Goal: Use online tool/utility: Utilize a website feature to perform a specific function

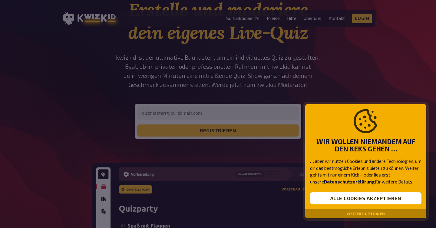
scroll to position [58, 0]
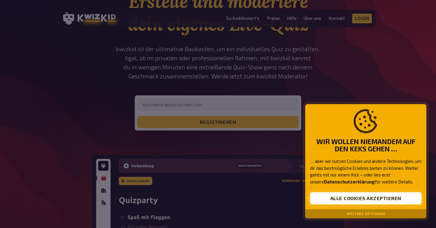
click at [364, 200] on button "Alle Cookies akzeptieren" at bounding box center [365, 198] width 111 height 12
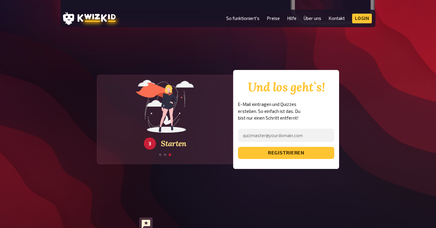
scroll to position [1075, 0]
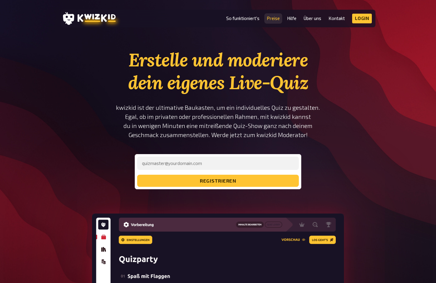
click at [275, 21] on link "Preise" at bounding box center [273, 18] width 13 height 5
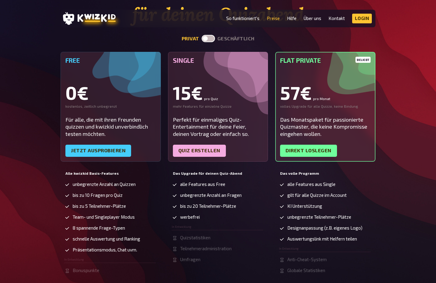
scroll to position [75, 0]
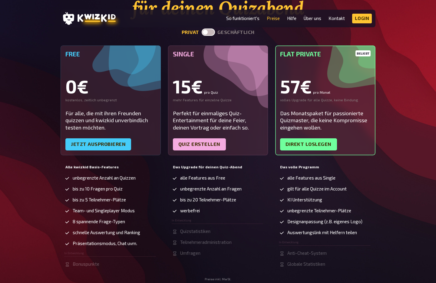
click at [115, 199] on span "bis zu 5 Teilnehmer-Plätze" at bounding box center [99, 199] width 53 height 5
click at [227, 192] on ul "alle Features aus Free unbegrenzte Anzahl an Fragen bis zu 20 Teilnehmer-Plätze…" at bounding box center [218, 215] width 92 height 81
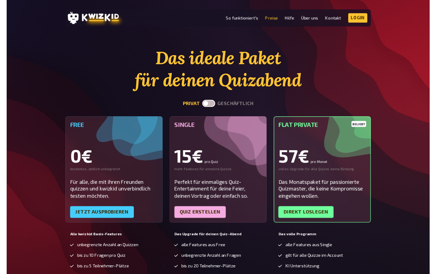
scroll to position [0, 0]
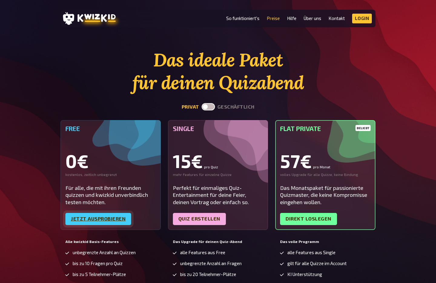
click at [108, 214] on link "Jetzt ausprobieren" at bounding box center [98, 219] width 66 height 12
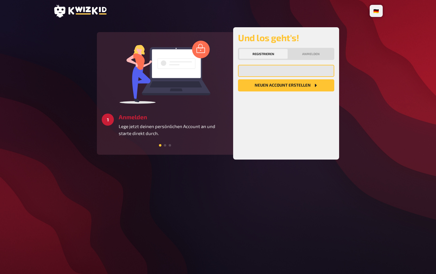
click at [277, 73] on input "email" at bounding box center [286, 71] width 96 height 12
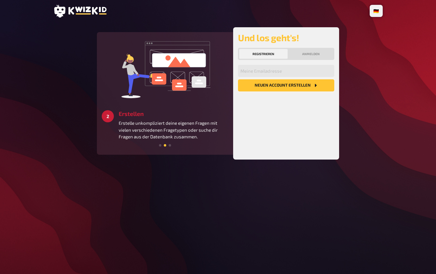
click at [283, 87] on button "Neuen Account Erstellen" at bounding box center [286, 85] width 96 height 12
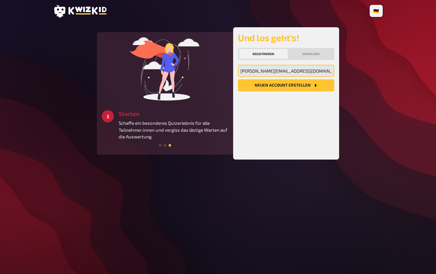
type input "[PERSON_NAME][EMAIL_ADDRESS][DOMAIN_NAME]"
click at [286, 85] on button "Neuen Account Erstellen" at bounding box center [286, 85] width 96 height 12
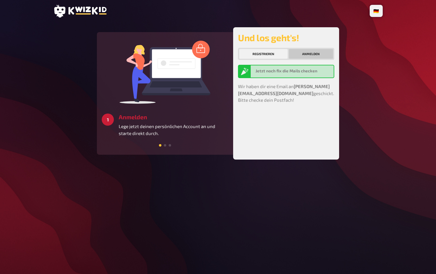
click at [310, 58] on button "Anmelden" at bounding box center [311, 54] width 44 height 10
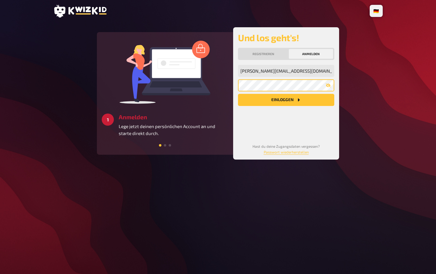
click at [286, 100] on button "Einloggen" at bounding box center [286, 100] width 96 height 12
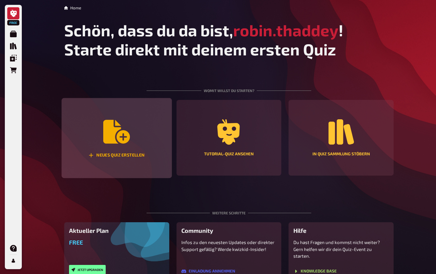
click at [113, 135] on icon "Neues Quiz erstellen" at bounding box center [116, 132] width 27 height 24
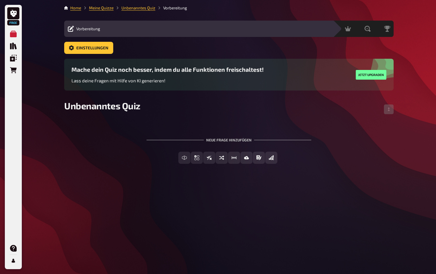
click at [219, 141] on div "Neue Frage hinzufügen" at bounding box center [229, 137] width 165 height 19
click at [220, 138] on div "Neue Frage hinzufügen" at bounding box center [229, 137] width 165 height 19
click at [219, 143] on div "Neue Frage hinzufügen" at bounding box center [229, 137] width 165 height 19
click at [220, 139] on div "Neue Frage hinzufügen" at bounding box center [229, 137] width 165 height 19
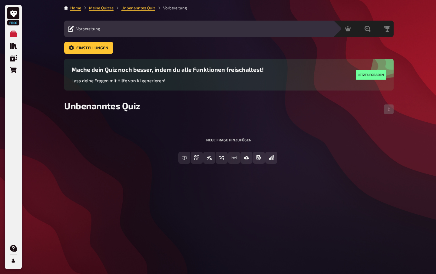
click at [186, 134] on div "Neue Frage hinzufügen" at bounding box center [229, 137] width 165 height 19
click at [202, 213] on div "Home Meine Quizze Unbenanntes Quiz Vorbereitung Vorbereitung Inhalte Bearbeiten…" at bounding box center [228, 137] width 339 height 274
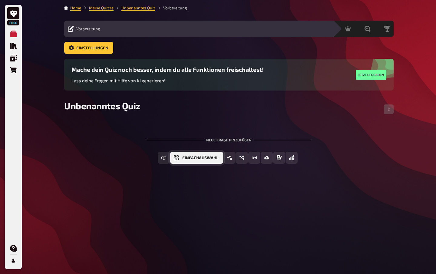
click at [210, 157] on span "Einfachauswahl" at bounding box center [200, 158] width 36 height 4
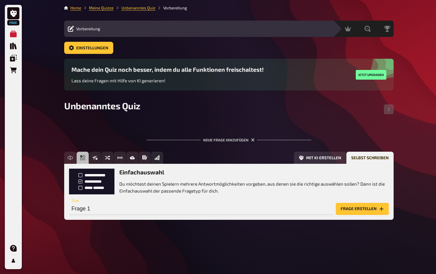
click at [146, 201] on div "Frage 1 Titel" at bounding box center [201, 206] width 264 height 18
click at [139, 209] on input "Frage 1" at bounding box center [201, 209] width 264 height 12
type input "TEST"
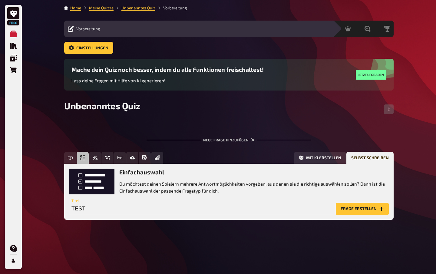
click at [361, 207] on button "Frage erstellen" at bounding box center [362, 209] width 53 height 12
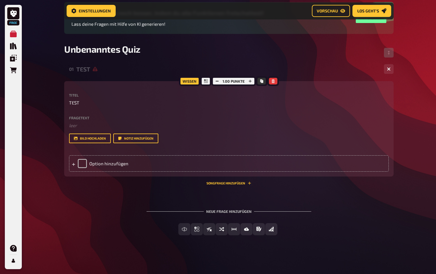
scroll to position [61, 0]
click at [115, 162] on div "Option hinzufügen" at bounding box center [229, 164] width 320 height 16
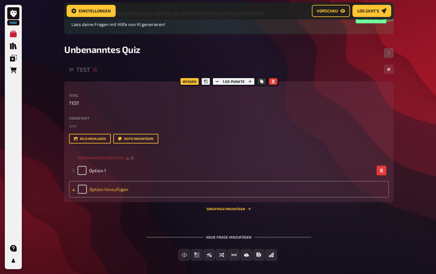
click at [105, 187] on div "Option hinzufügen" at bounding box center [229, 189] width 320 height 16
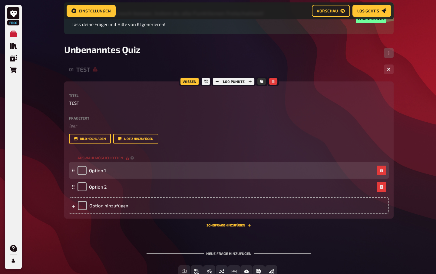
click at [107, 174] on div "Option 1" at bounding box center [226, 170] width 297 height 9
click at [105, 170] on span "Option 1" at bounding box center [97, 170] width 17 height 5
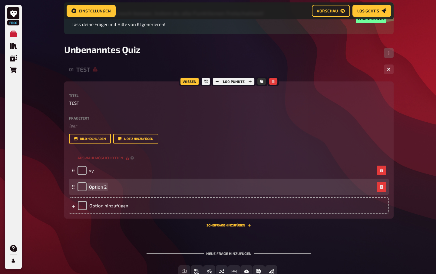
click at [98, 187] on span "Option 2" at bounding box center [98, 186] width 18 height 5
click at [114, 204] on div "Option hinzufügen" at bounding box center [229, 205] width 320 height 16
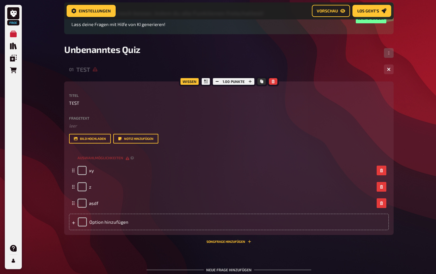
click at [148, 249] on div "01 TEST 3 Wissen 1.00 Punkte Titel TEST Fragetext ﻿ leer Hier hinziehen für Dat…" at bounding box center [229, 182] width 330 height 241
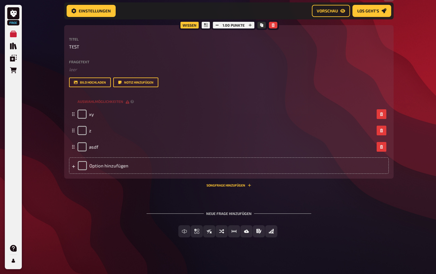
scroll to position [118, 0]
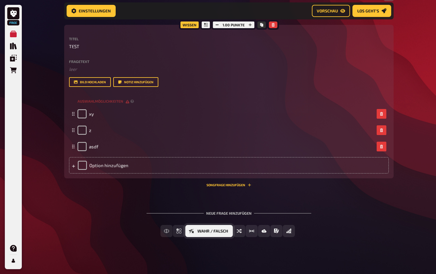
click at [221, 230] on span "Wahr / Falsch" at bounding box center [212, 231] width 31 height 4
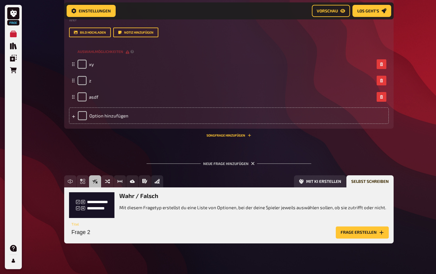
scroll to position [168, 0]
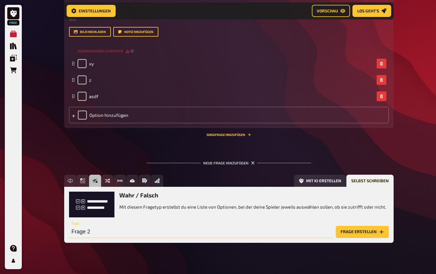
click at [143, 227] on input "Frage 2" at bounding box center [201, 232] width 264 height 12
click at [357, 233] on button "Frage erstellen" at bounding box center [362, 232] width 53 height 12
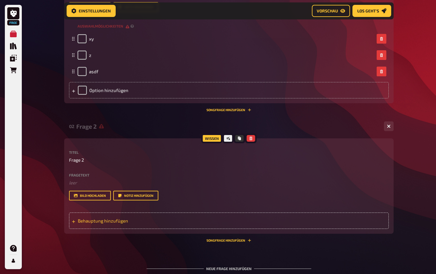
scroll to position [193, 0]
click at [119, 218] on span "Behauptung hinzufügen" at bounding box center [125, 220] width 94 height 5
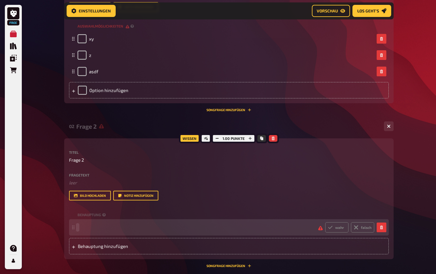
click at [100, 225] on span at bounding box center [196, 227] width 236 height 5
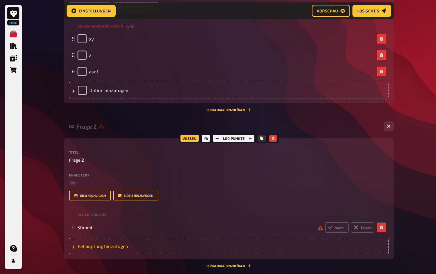
click at [90, 249] on div "Behauptung hinzufügen" at bounding box center [229, 246] width 320 height 16
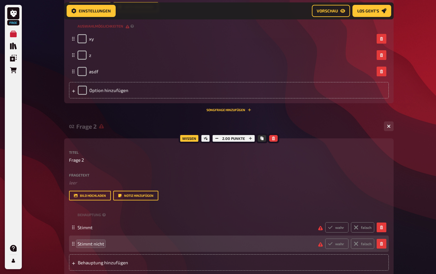
click at [396, 231] on div "Home Meine Quizze Unbenanntes Quiz Vorbereitung Vorbereitung Inhalte Bearbeiten…" at bounding box center [228, 90] width 339 height 566
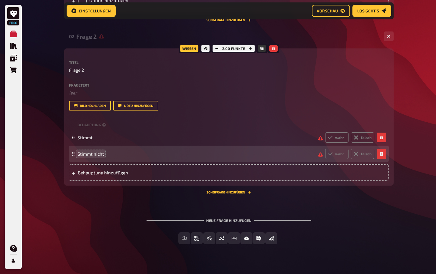
scroll to position [284, 0]
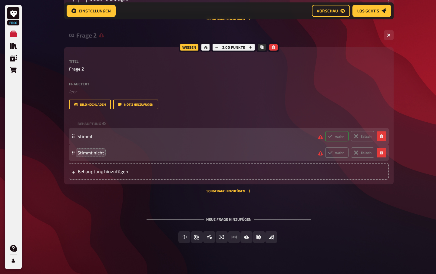
click at [341, 138] on label "wahr" at bounding box center [336, 136] width 23 height 10
click at [325, 131] on input "wahr" at bounding box center [325, 131] width 0 height 0
radio input "true"
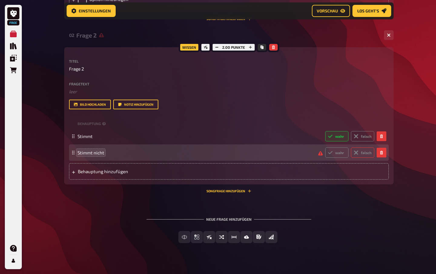
click at [358, 153] on icon at bounding box center [356, 152] width 5 height 5
click at [325, 148] on input "falsch" at bounding box center [325, 147] width 0 height 0
radio input "true"
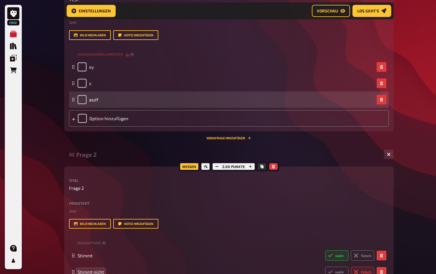
scroll to position [96, 0]
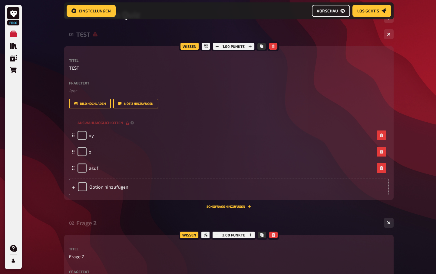
click at [329, 7] on button "Vorschau" at bounding box center [331, 11] width 38 height 12
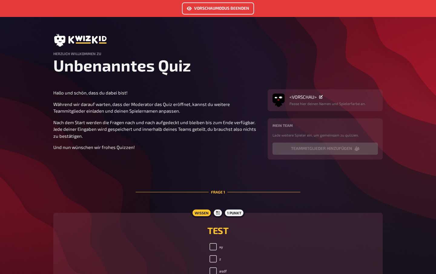
click at [251, 94] on p "Hallo und schön, dass du dabei bist!" at bounding box center [156, 92] width 207 height 7
click at [226, 12] on button "Vorschaumodus beenden" at bounding box center [218, 8] width 72 height 12
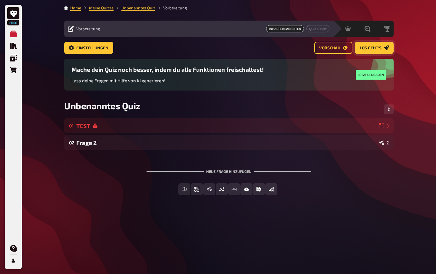
click at [380, 47] on span "Los geht's" at bounding box center [371, 48] width 22 height 4
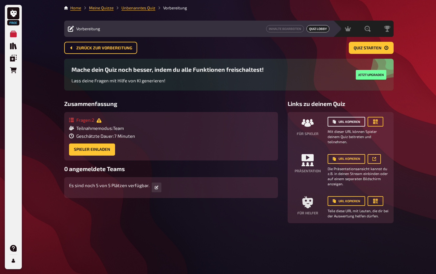
click at [355, 124] on button "URL kopieren" at bounding box center [347, 122] width 38 height 10
click at [371, 47] on span "Quiz starten" at bounding box center [368, 48] width 28 height 4
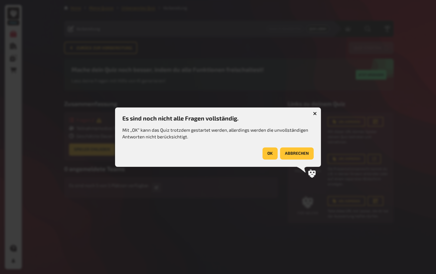
click at [292, 152] on button "abbrechen" at bounding box center [297, 154] width 34 height 12
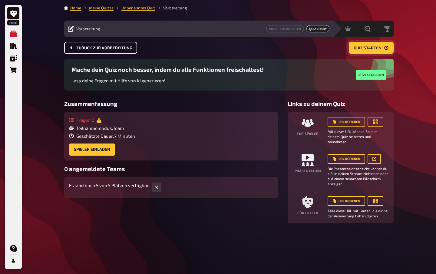
click at [101, 51] on button "Zurück zur Vorbereitung" at bounding box center [100, 48] width 73 height 12
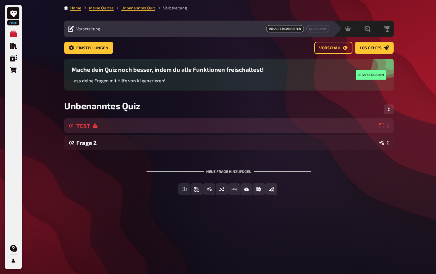
click at [140, 122] on div "TEST" at bounding box center [226, 125] width 300 height 7
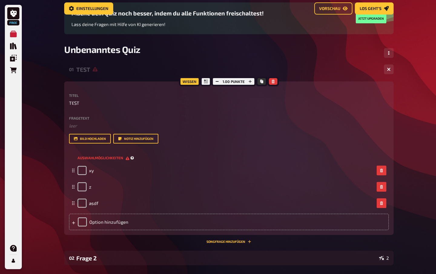
scroll to position [66, 0]
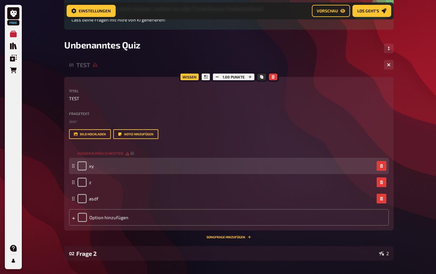
click at [126, 170] on div "xy" at bounding box center [229, 166] width 320 height 16
click at [126, 170] on div "xy" at bounding box center [226, 165] width 297 height 9
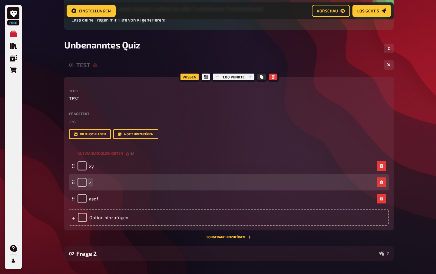
click at [123, 183] on div "z" at bounding box center [226, 182] width 297 height 9
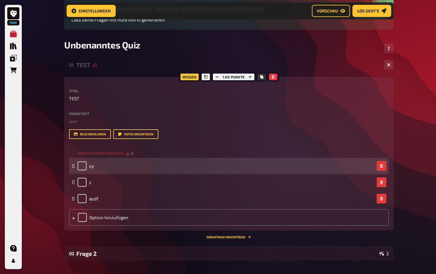
click at [189, 163] on div "xy" at bounding box center [226, 165] width 297 height 9
click at [179, 166] on div "xy" at bounding box center [226, 165] width 297 height 9
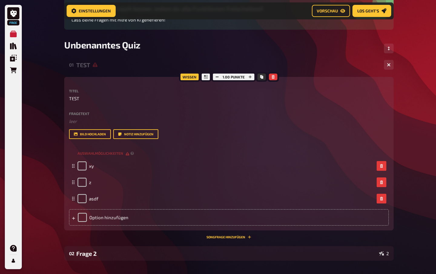
click at [212, 145] on div "Titel TEST Fragetext ﻿ leer Hier hinziehen für Dateiupload Bild hochladen Notiz…" at bounding box center [229, 157] width 320 height 137
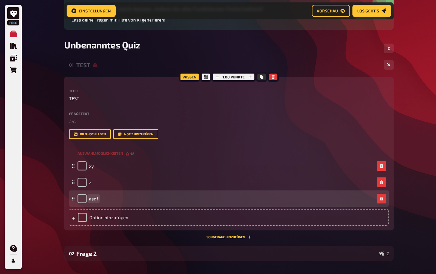
click at [133, 197] on div "asdf" at bounding box center [226, 198] width 297 height 9
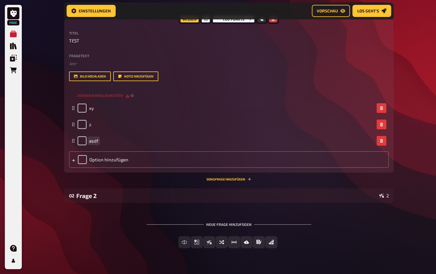
scroll to position [131, 0]
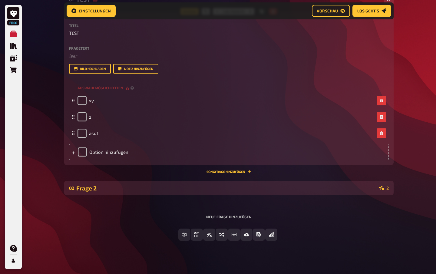
click at [234, 188] on div "Frage 2" at bounding box center [226, 188] width 300 height 7
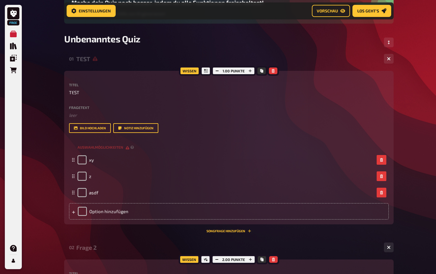
scroll to position [71, 0]
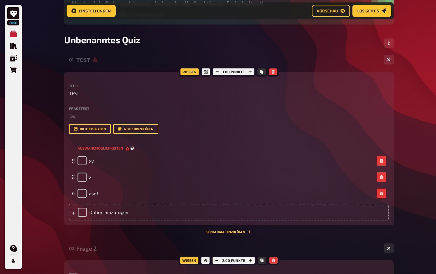
click at [113, 147] on span "Auswahlmöglichkeiten" at bounding box center [104, 148] width 52 height 5
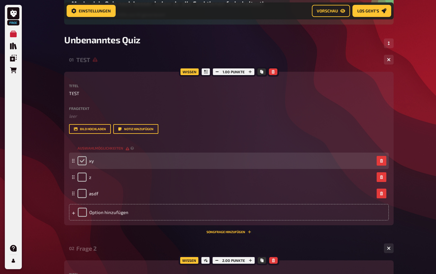
click at [84, 158] on input "checkbox" at bounding box center [82, 160] width 9 height 9
checkbox input "true"
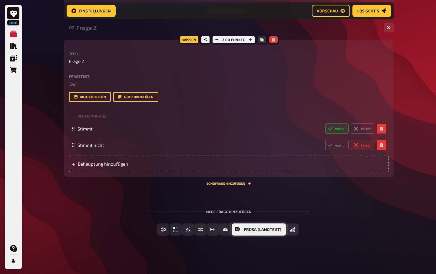
scroll to position [291, 0]
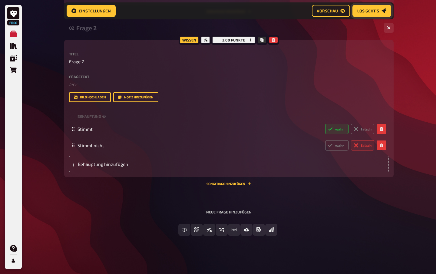
click at [367, 10] on span "Los geht's" at bounding box center [368, 11] width 22 height 4
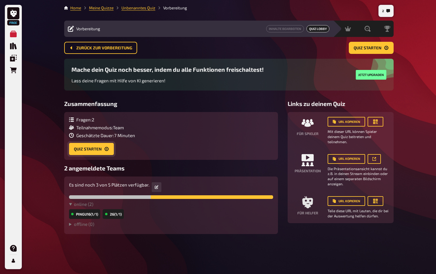
click at [98, 148] on button "Quiz starten" at bounding box center [91, 149] width 45 height 12
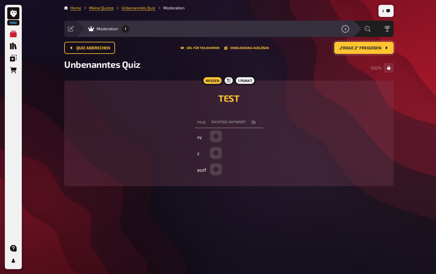
click at [354, 48] on span "„Frage 2“ freigeben" at bounding box center [360, 48] width 42 height 4
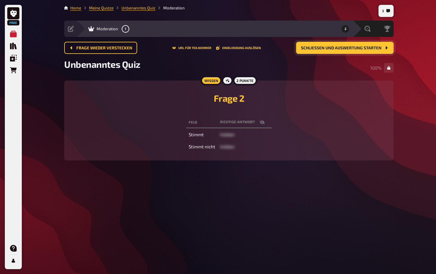
click at [354, 48] on span "Schließen und Auswertung starten" at bounding box center [341, 48] width 81 height 4
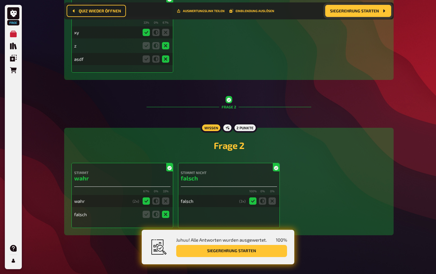
scroll to position [187, 0]
click at [241, 251] on button "Siegerehrung starten" at bounding box center [231, 251] width 111 height 12
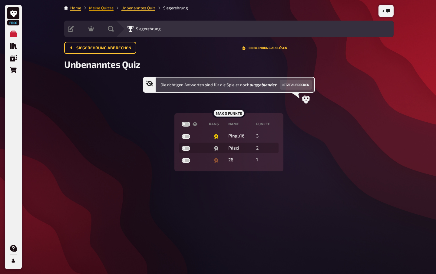
click at [101, 9] on link "Meine Quizze" at bounding box center [101, 7] width 25 height 5
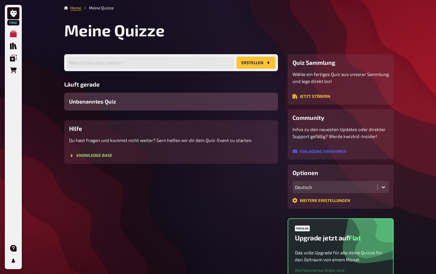
click at [105, 9] on li "Meine Quizze" at bounding box center [97, 8] width 32 height 6
